Goal: Task Accomplishment & Management: Use online tool/utility

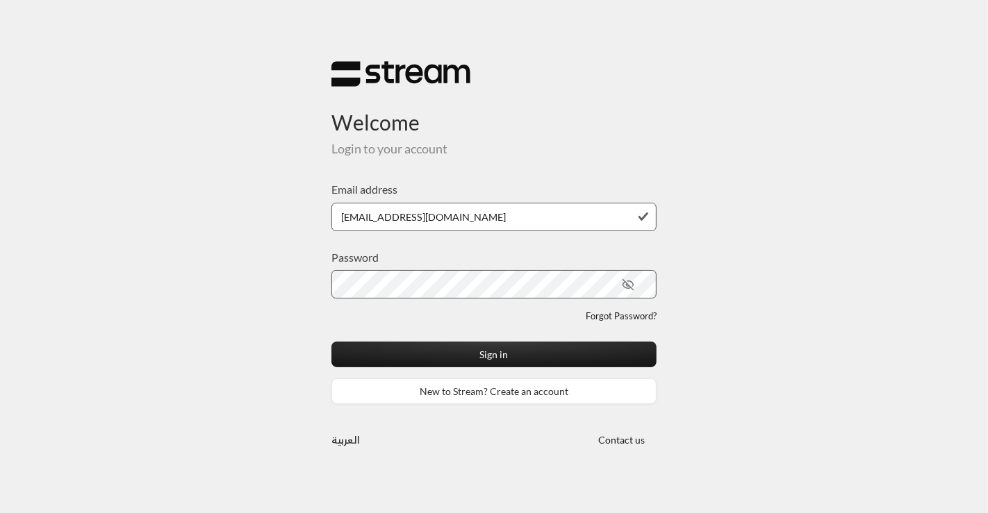
click at [331, 342] on button "Sign in" at bounding box center [493, 355] width 325 height 26
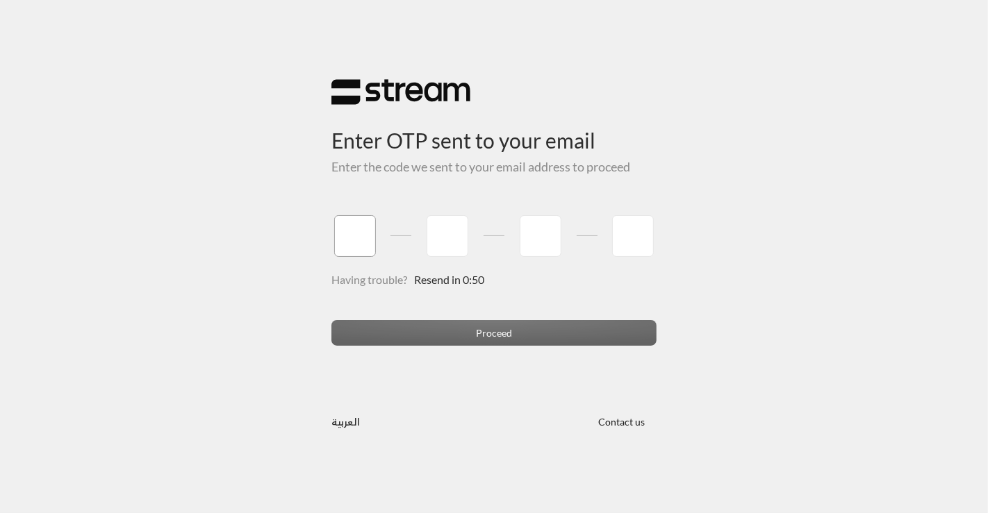
type input "8"
type input "1"
type input "3"
type input "4"
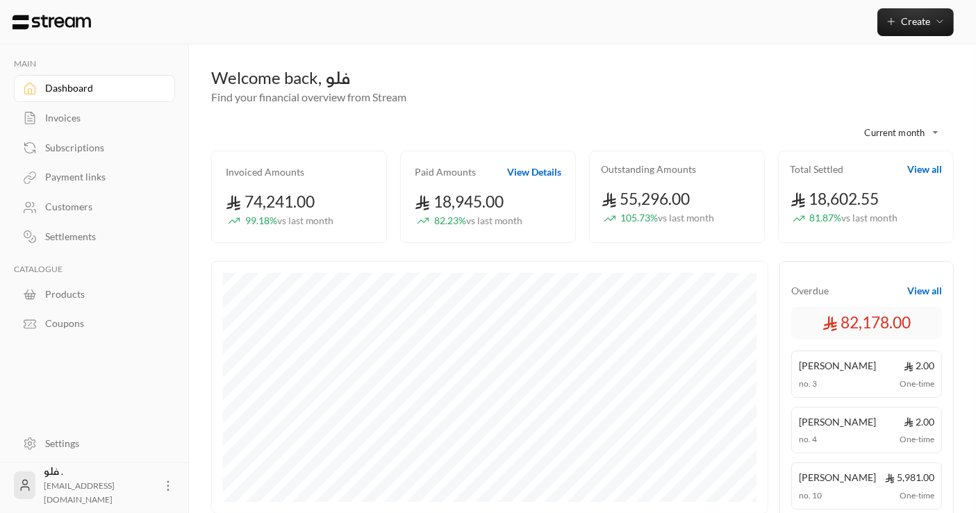
click at [69, 113] on div "Invoices" at bounding box center [101, 118] width 113 height 14
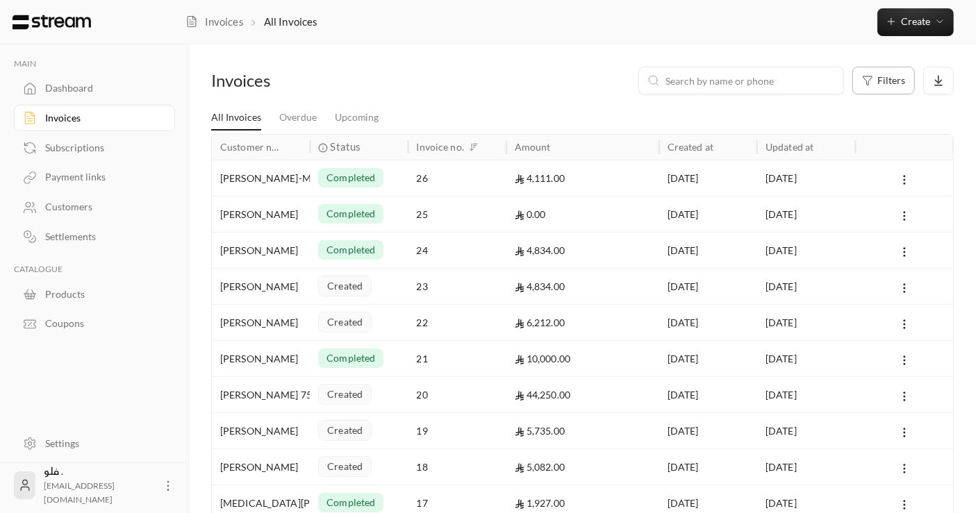
click at [875, 76] on div "Filters" at bounding box center [883, 80] width 43 height 11
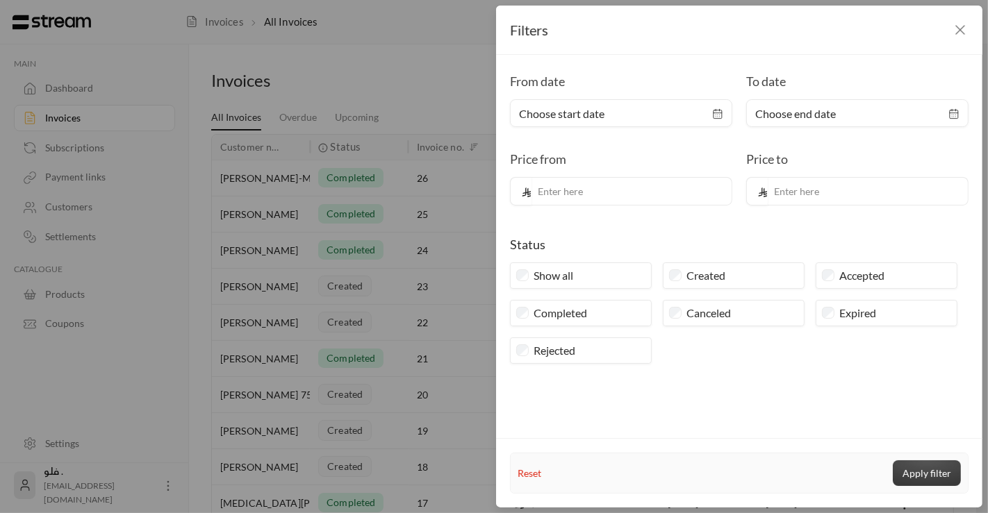
click at [926, 475] on button "Apply filter" at bounding box center [926, 473] width 68 height 26
